Goal: Task Accomplishment & Management: Manage account settings

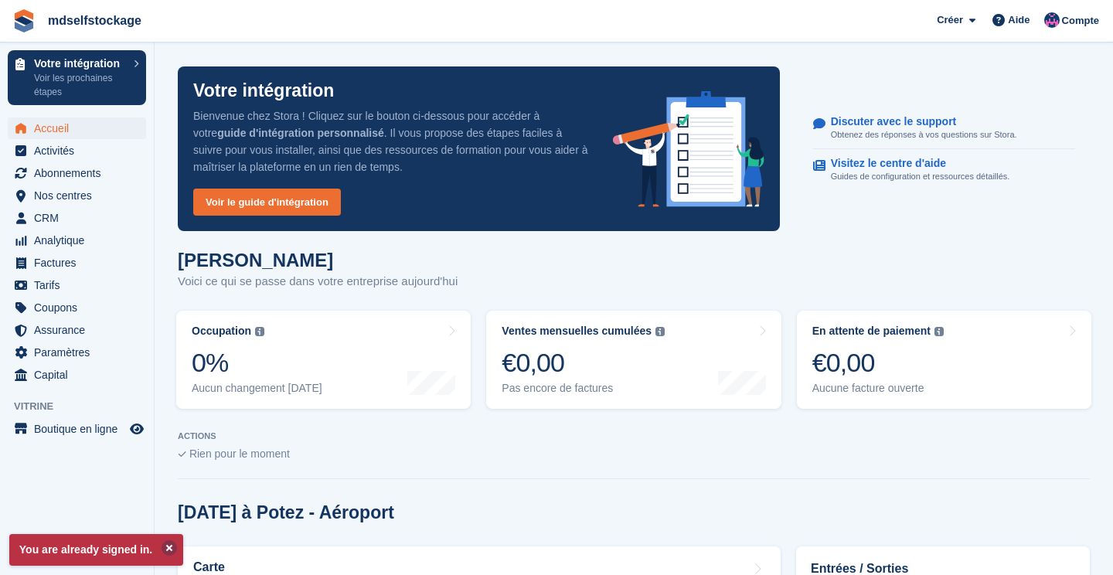
click at [162, 548] on button at bounding box center [169, 547] width 15 height 15
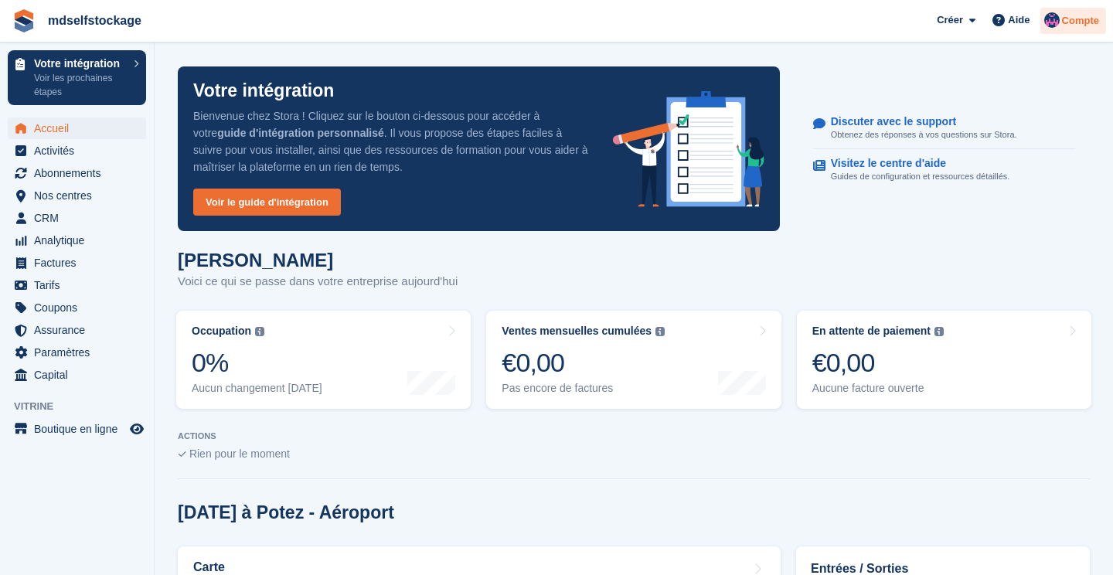
click at [1086, 23] on span "Compte" at bounding box center [1080, 20] width 37 height 15
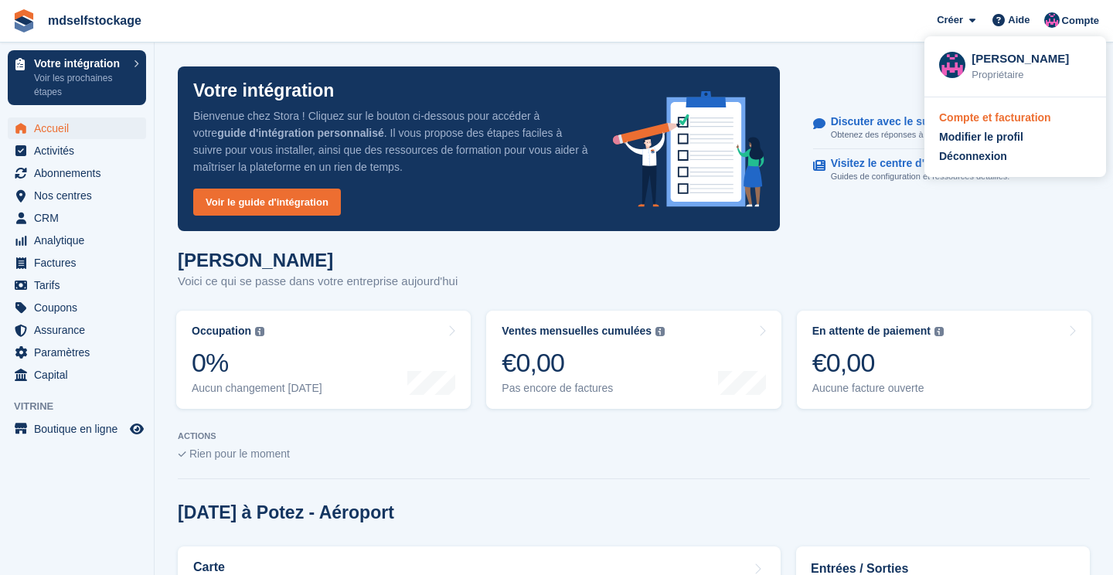
click at [1022, 118] on div "Compte et facturation" at bounding box center [995, 118] width 112 height 16
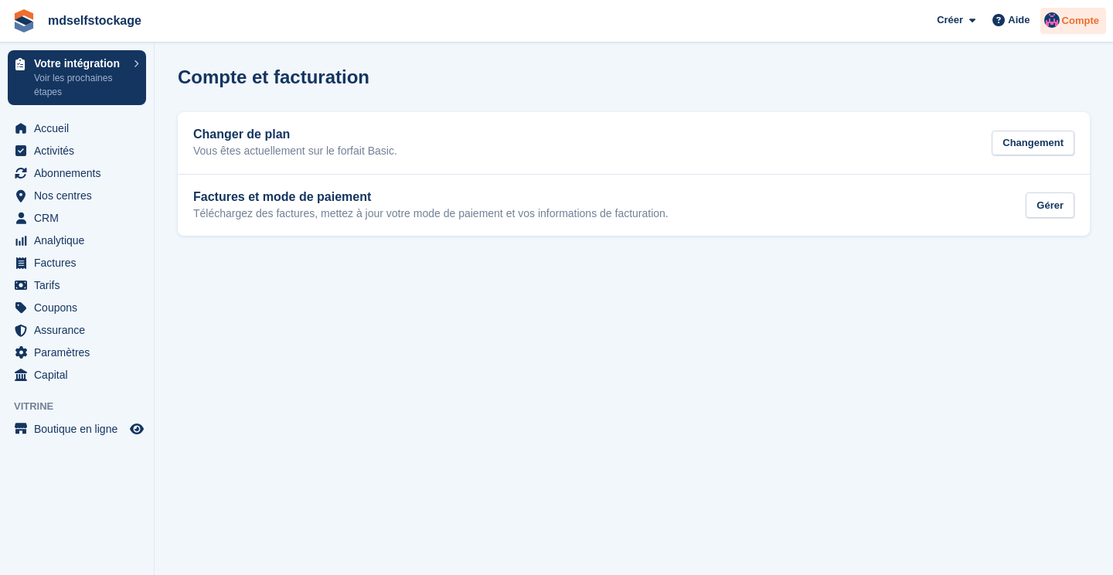
click at [1085, 22] on span "Compte" at bounding box center [1080, 20] width 37 height 15
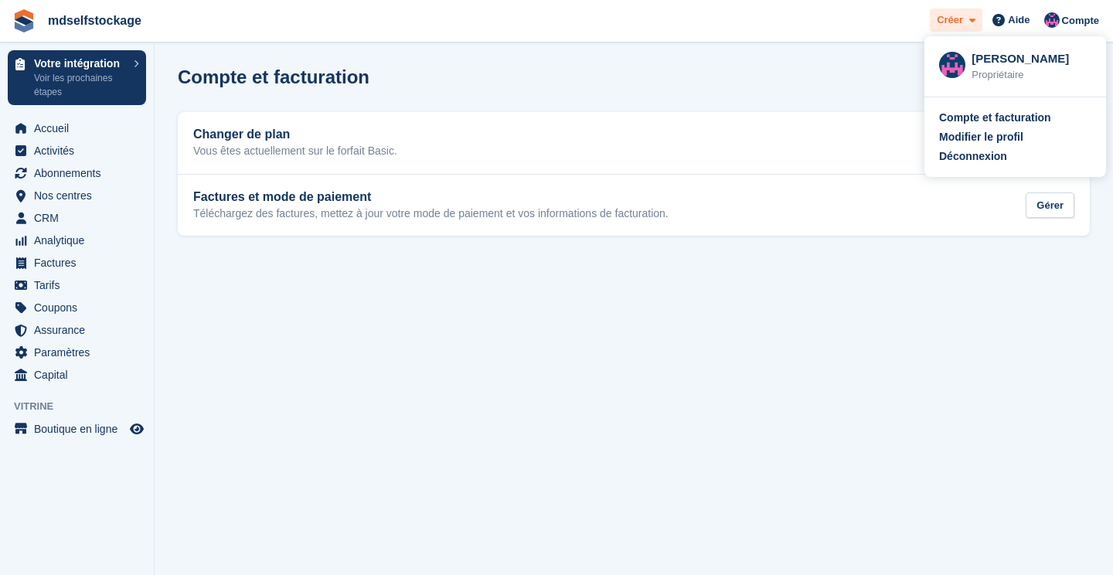
click at [968, 12] on span at bounding box center [969, 21] width 12 height 18
